Goal: Task Accomplishment & Management: Manage account settings

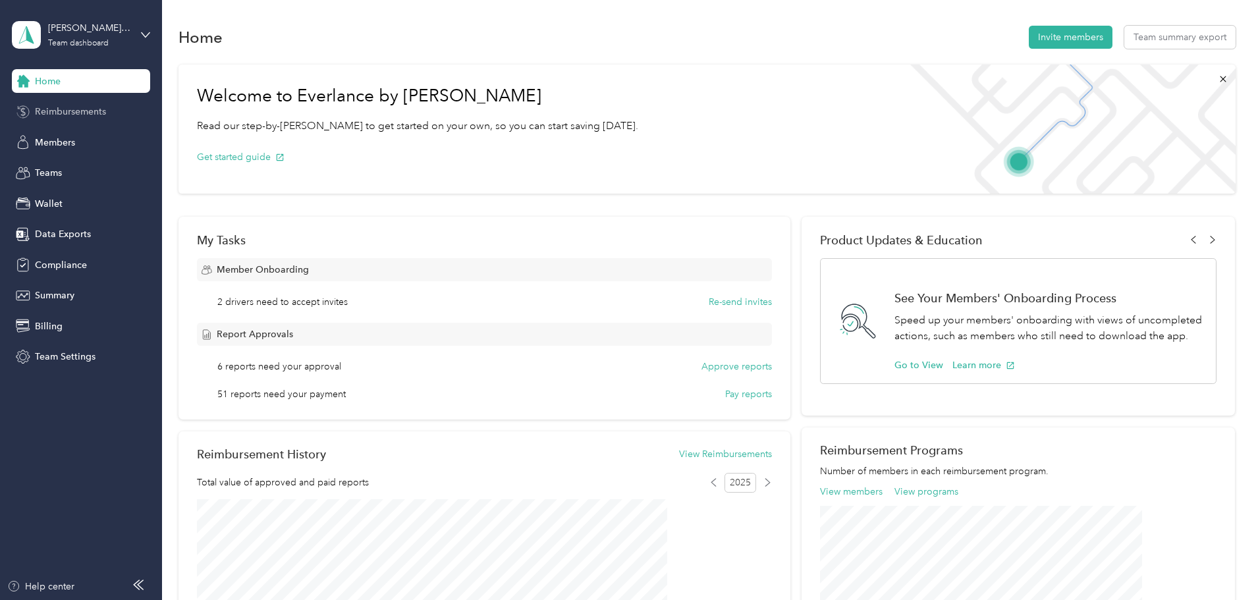
click at [103, 109] on span "Reimbursements" at bounding box center [70, 112] width 71 height 14
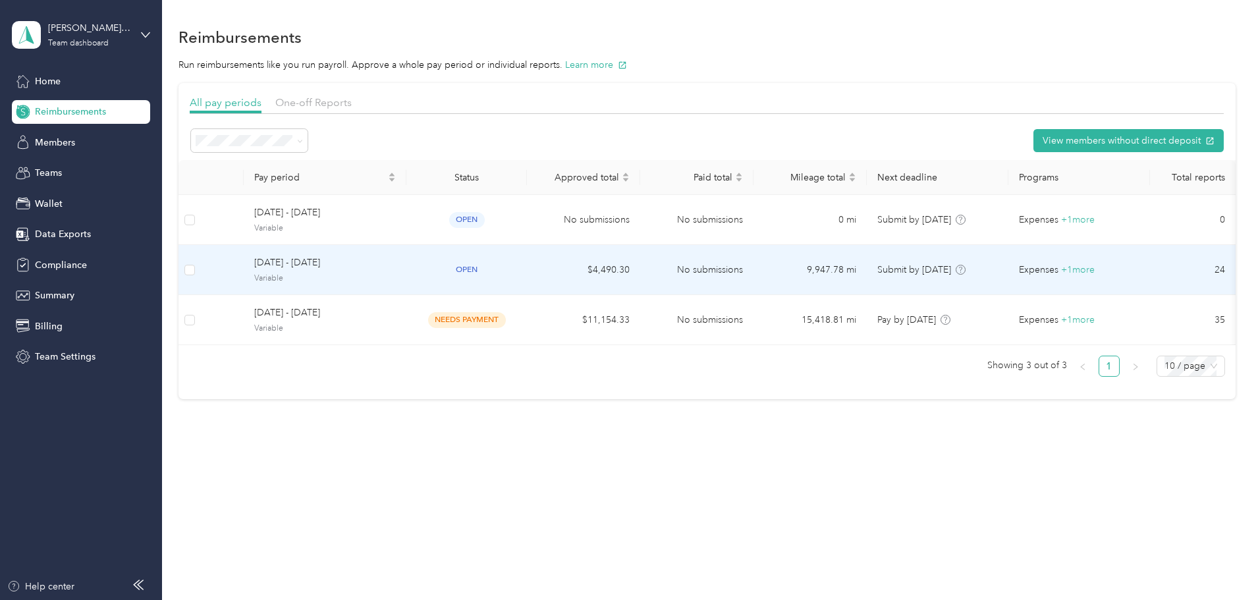
click at [640, 260] on td "$4,490.30" at bounding box center [583, 270] width 113 height 50
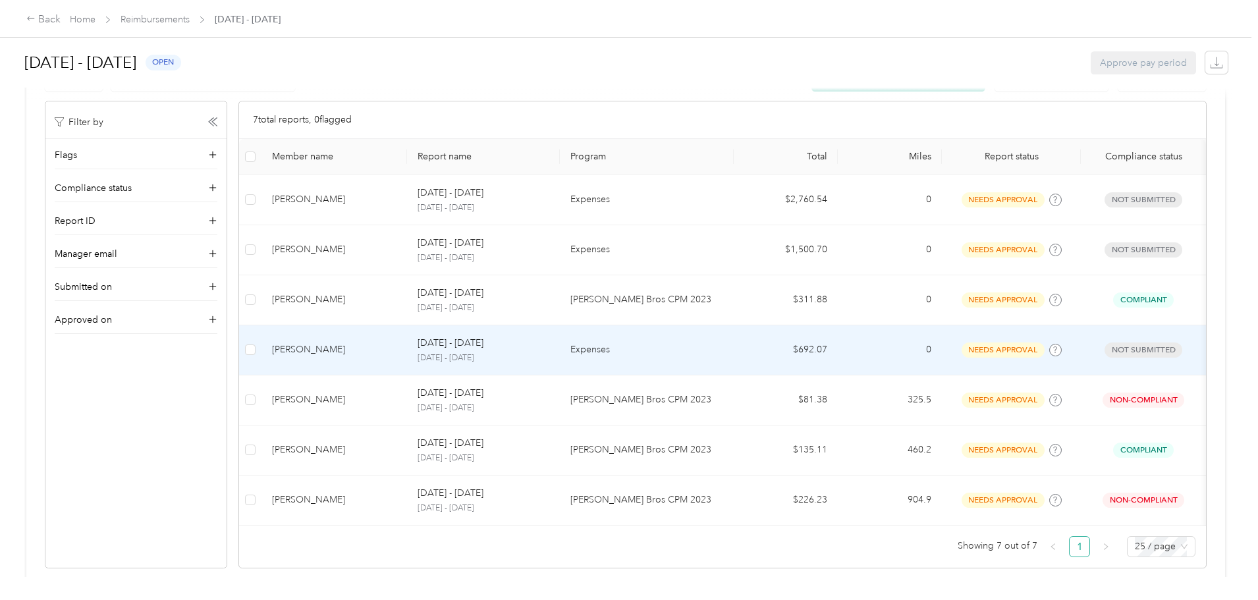
scroll to position [260, 0]
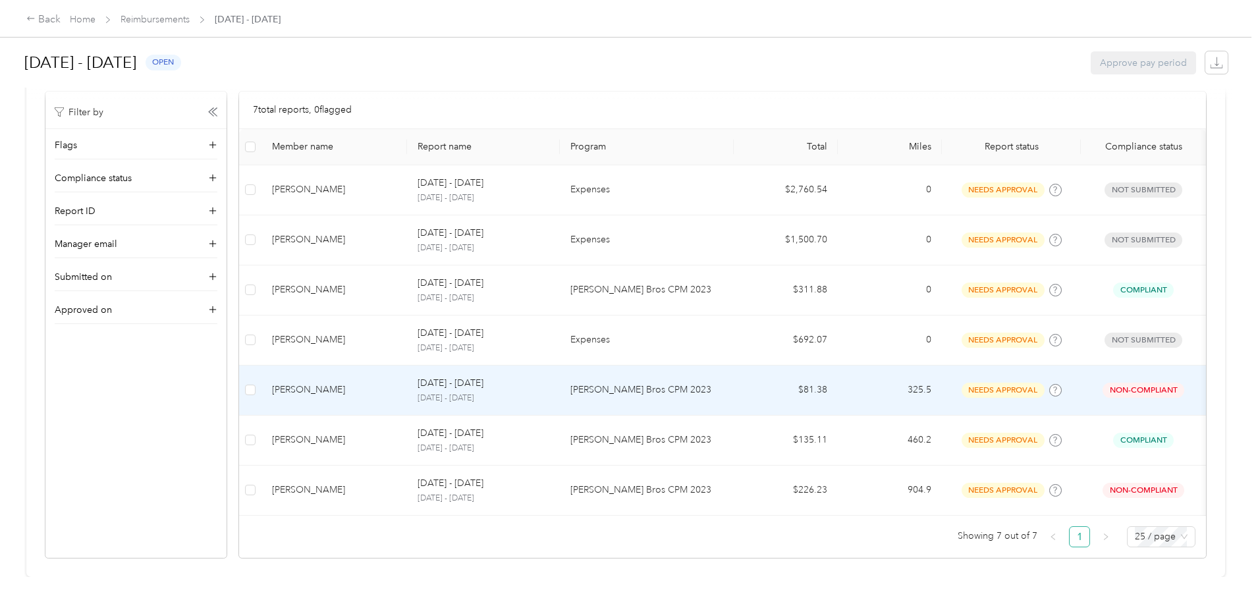
click at [677, 379] on td "[PERSON_NAME] Bros CPM 2023" at bounding box center [647, 391] width 174 height 50
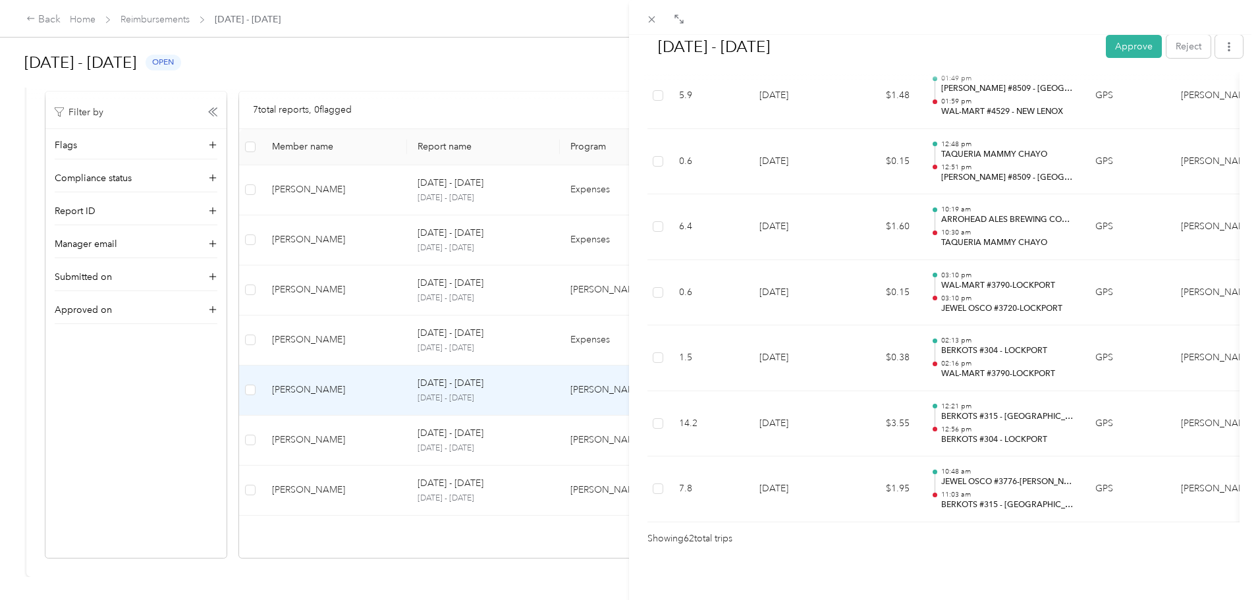
scroll to position [4065, 0]
click at [1128, 38] on button "Approve" at bounding box center [1134, 46] width 56 height 23
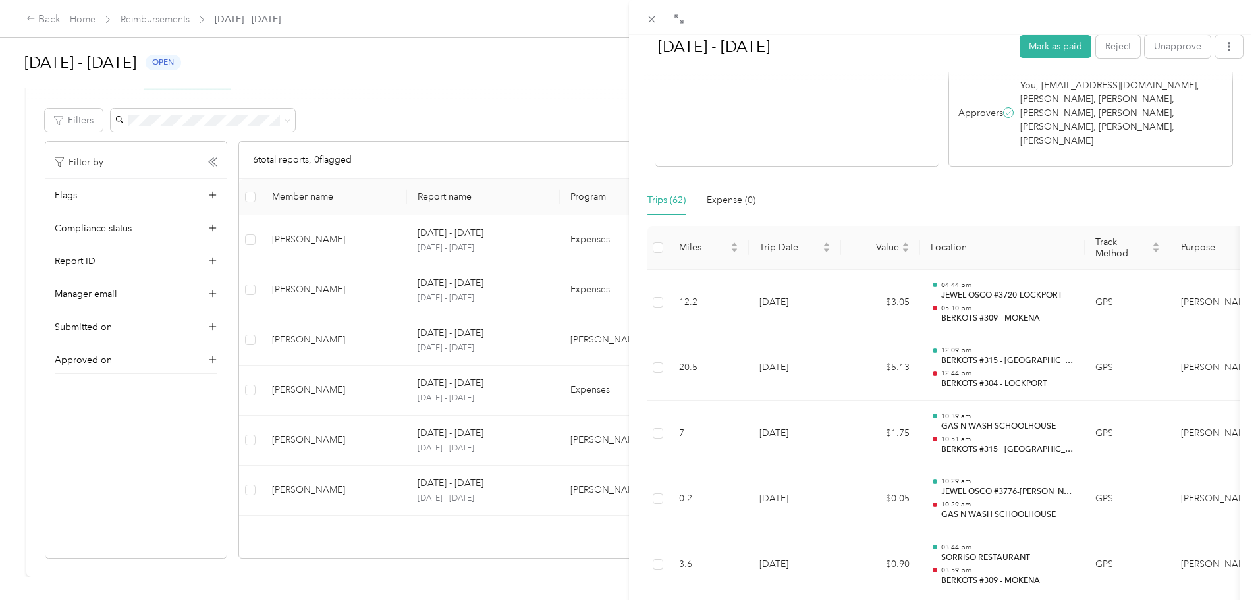
scroll to position [0, 0]
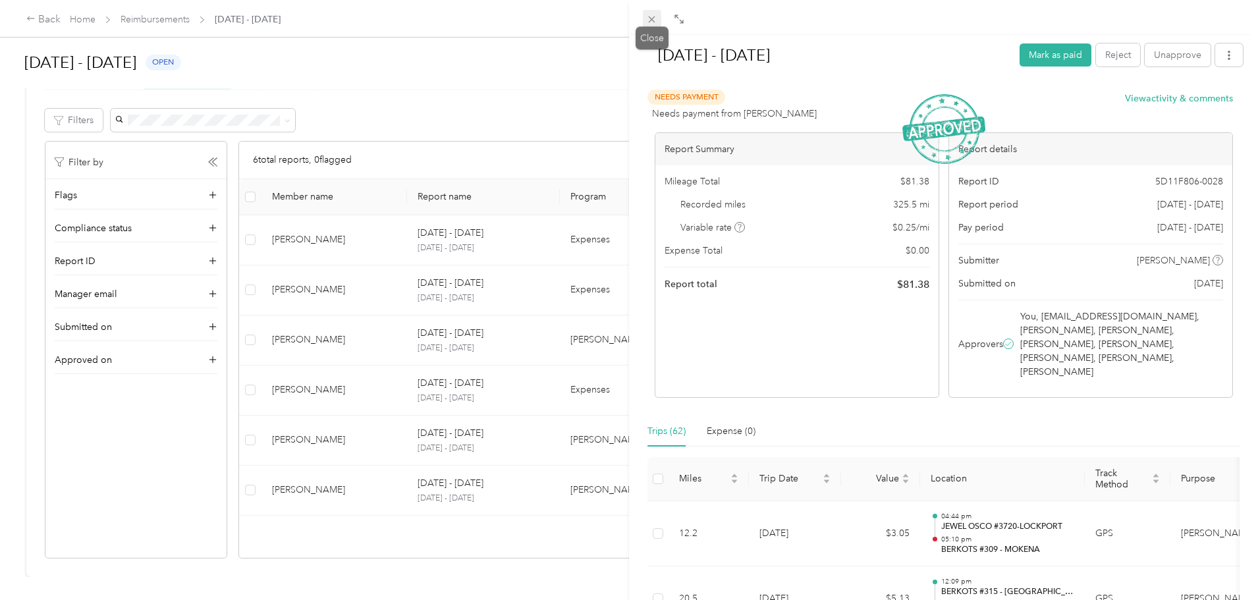
click at [652, 18] on icon at bounding box center [651, 19] width 11 height 11
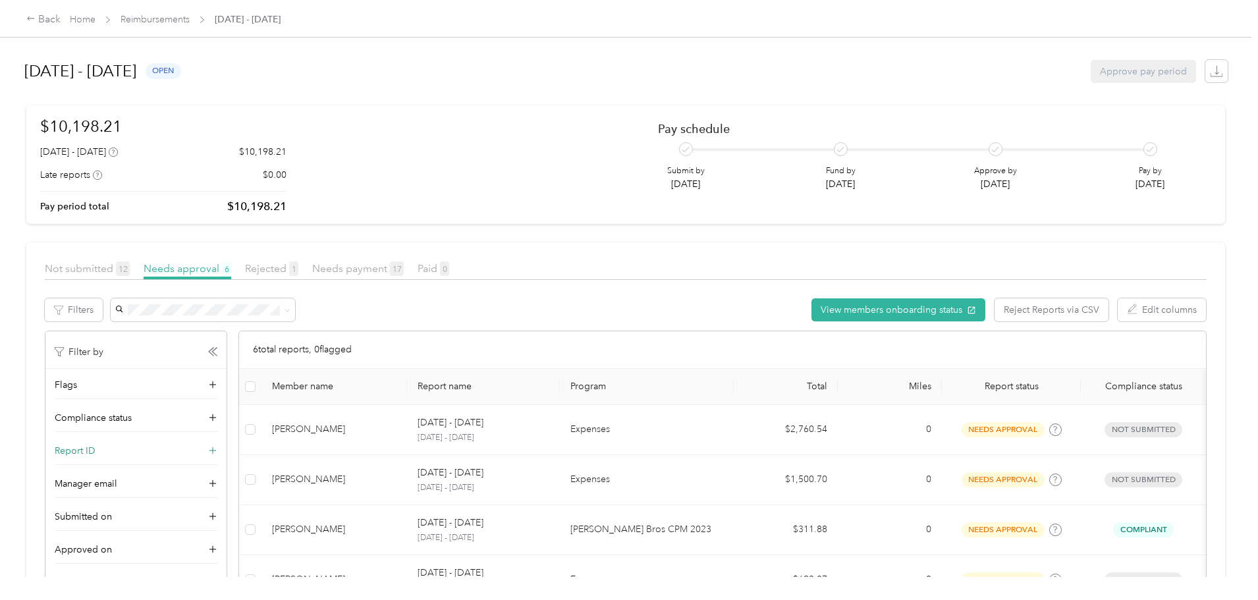
scroll to position [66, 0]
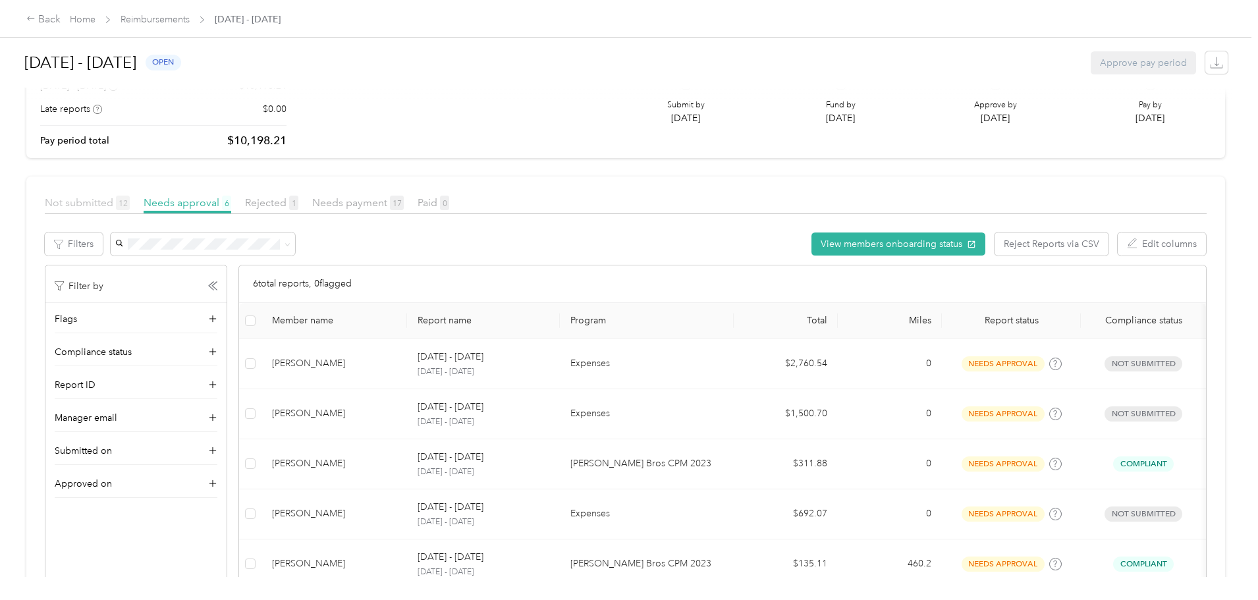
click at [130, 199] on span "Not submitted 12" at bounding box center [87, 202] width 85 height 13
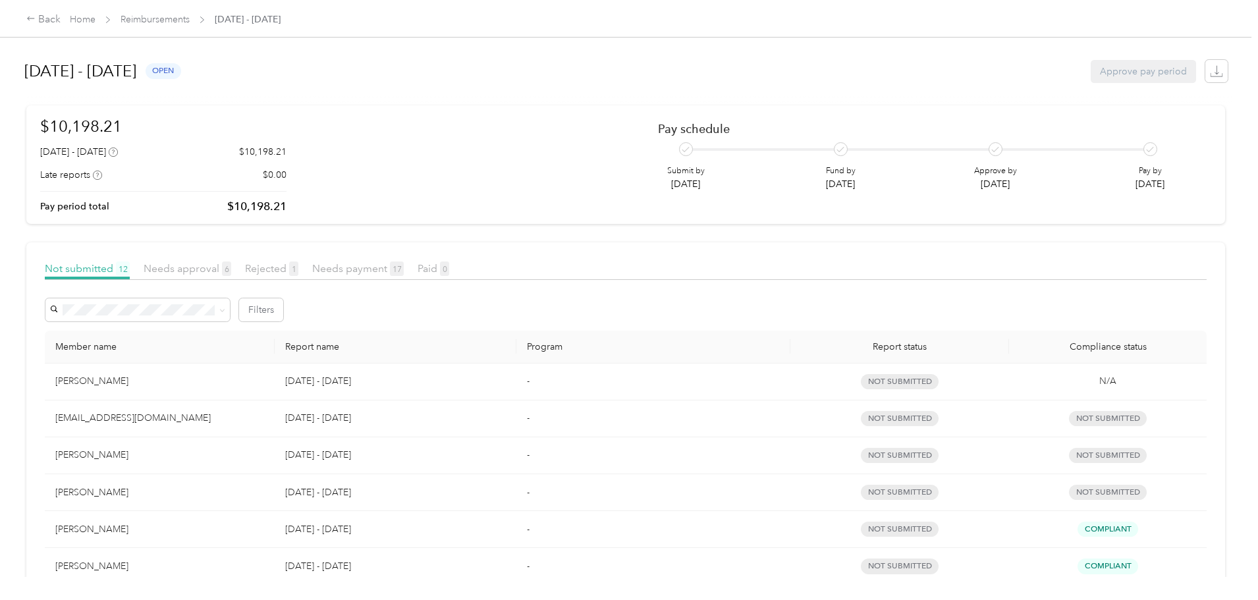
click at [263, 8] on div "Back Home Reimbursements [DATE] - [DATE]" at bounding box center [629, 18] width 1258 height 37
click at [190, 26] on span "Reimbursements" at bounding box center [155, 20] width 69 height 14
click at [190, 23] on link "Reimbursements" at bounding box center [155, 19] width 69 height 11
